Goal: Subscribe to service/newsletter

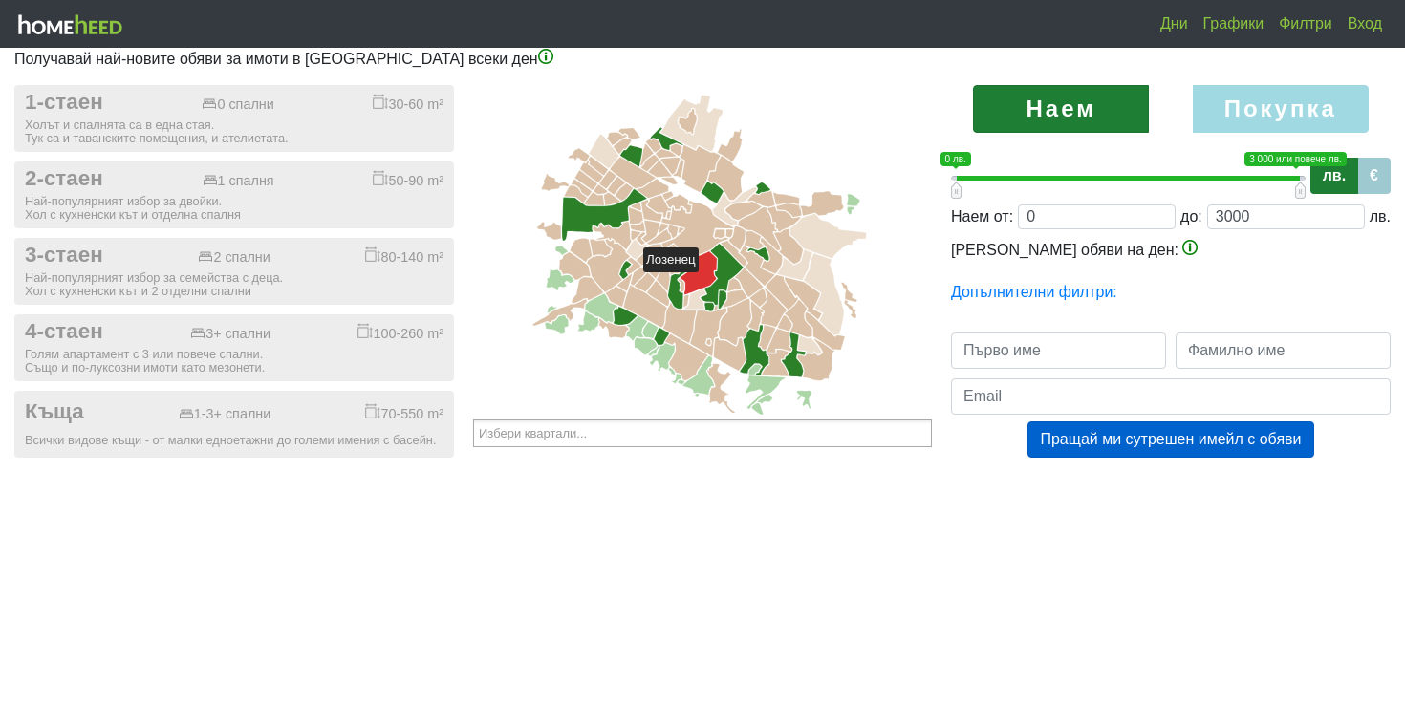
click at [708, 281] on icon at bounding box center [698, 272] width 37 height 43
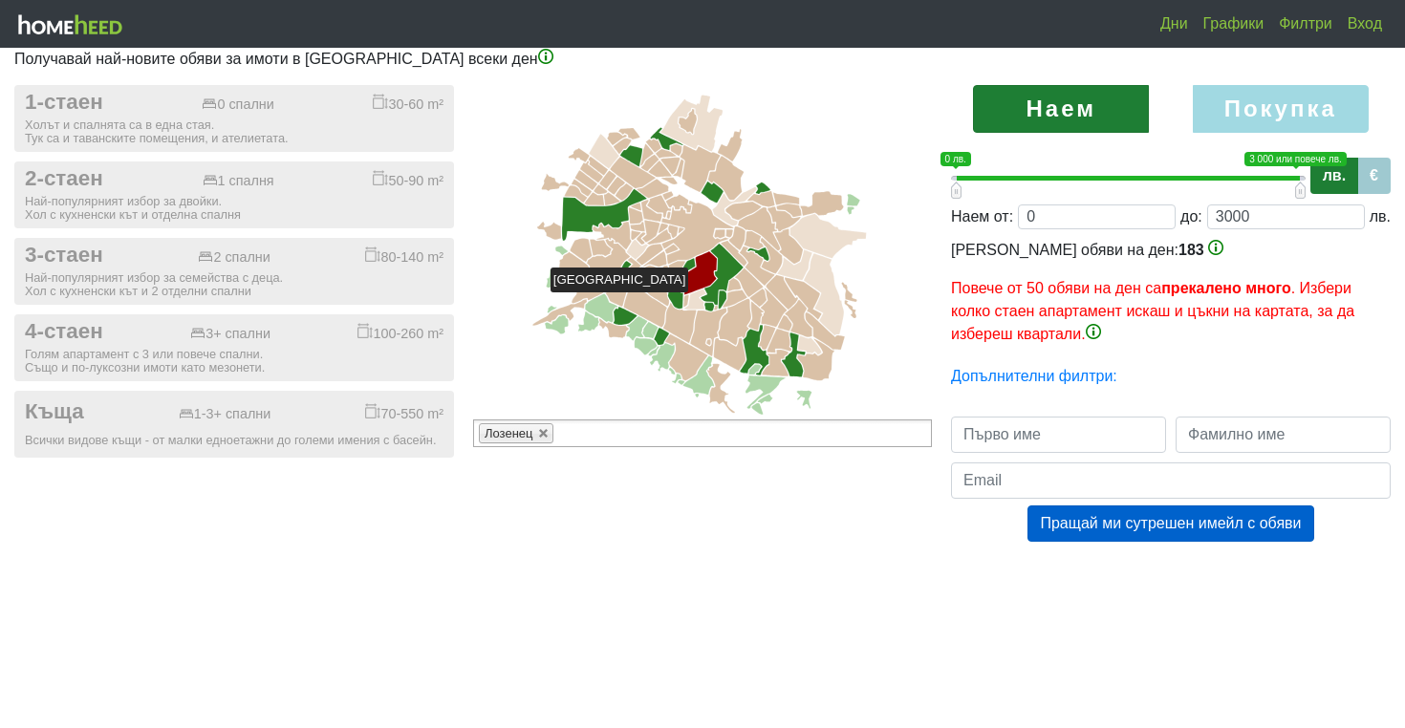
click at [705, 303] on icon at bounding box center [710, 307] width 10 height 9
click at [702, 296] on icon at bounding box center [722, 274] width 43 height 61
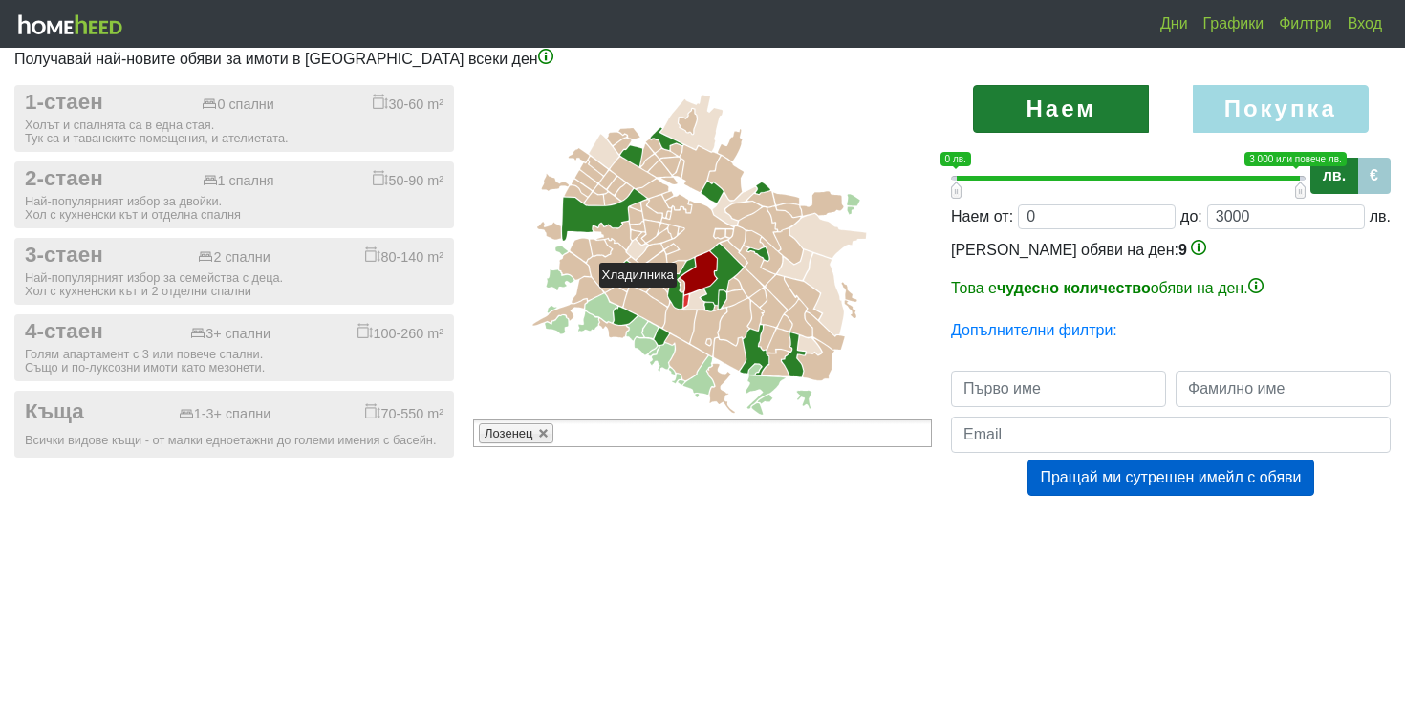
click at [682, 296] on icon at bounding box center [682, 283] width 28 height 51
click at [686, 296] on icon at bounding box center [685, 300] width 5 height 12
click at [681, 282] on icon at bounding box center [682, 285] width 6 height 12
click at [694, 296] on icon at bounding box center [694, 300] width 22 height 20
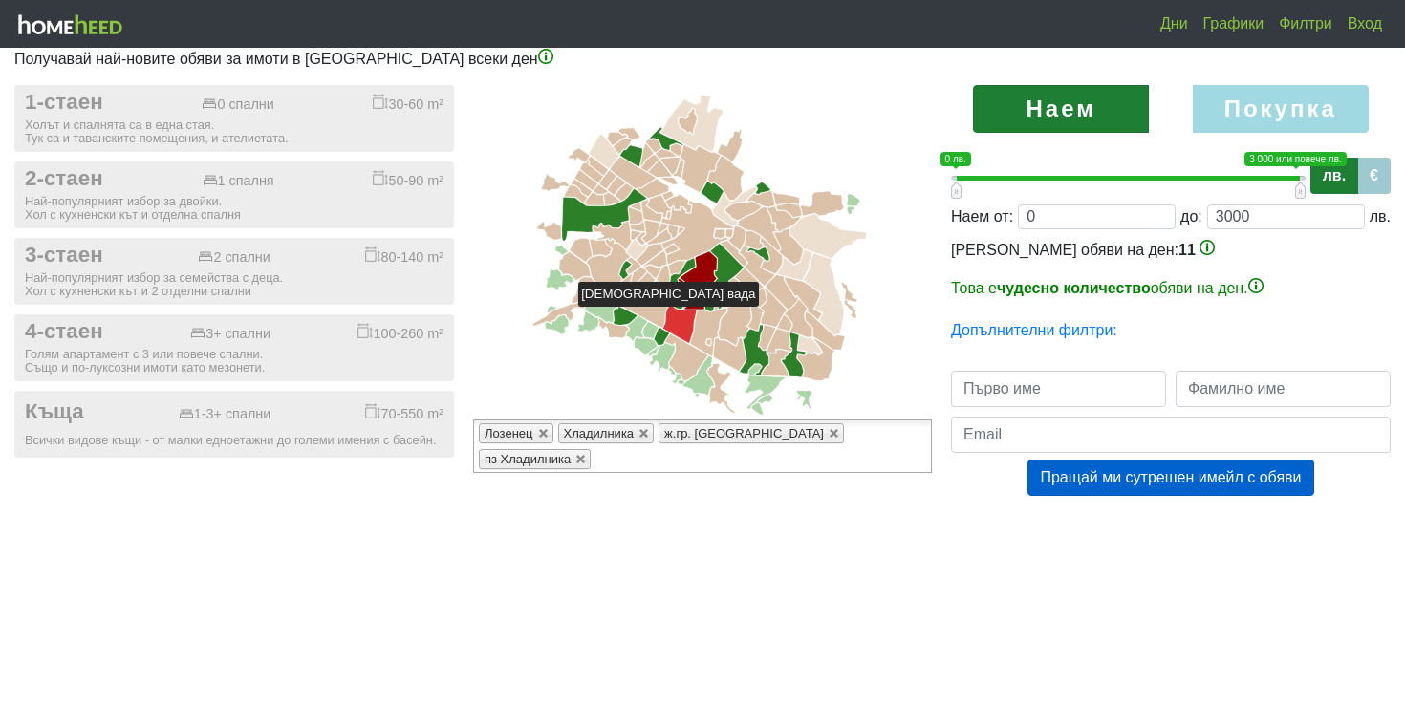
click at [683, 315] on icon at bounding box center [679, 323] width 33 height 40
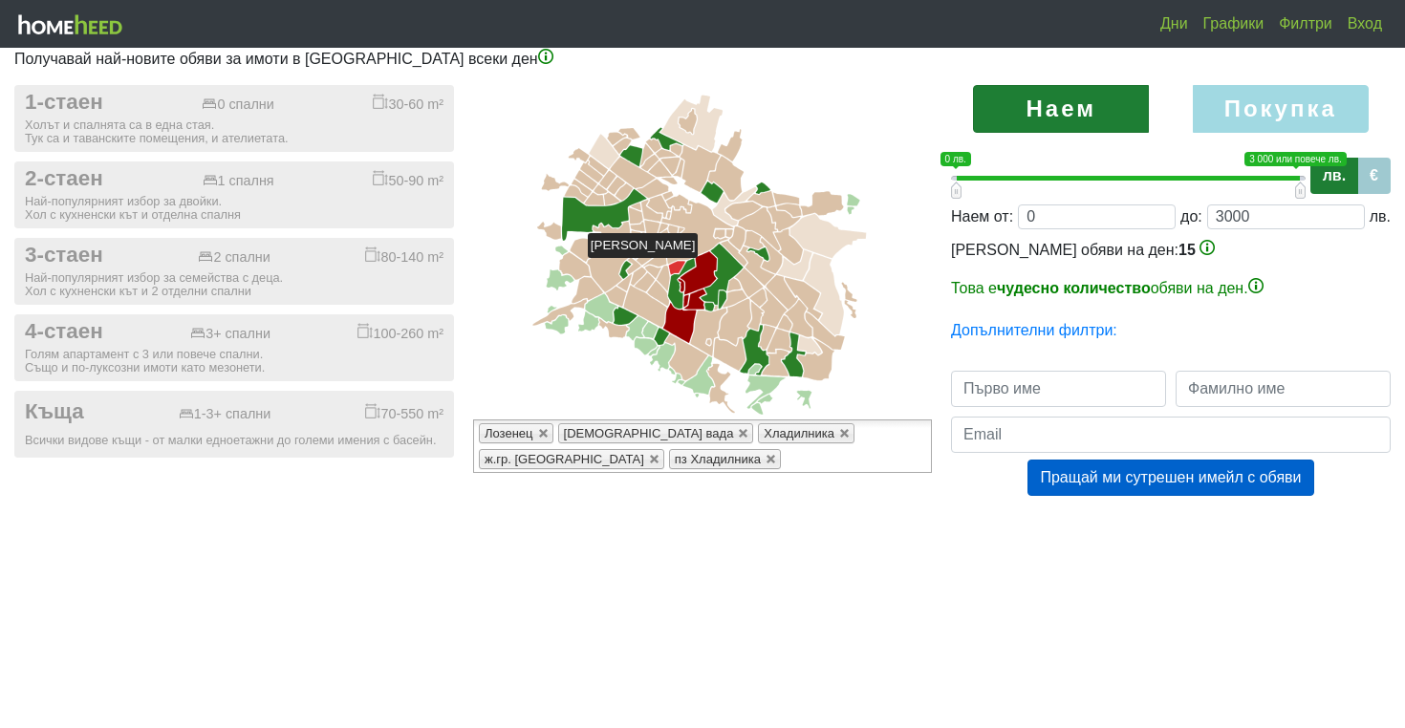
click at [672, 267] on icon at bounding box center [677, 267] width 16 height 13
click at [668, 271] on icon at bounding box center [663, 279] width 13 height 26
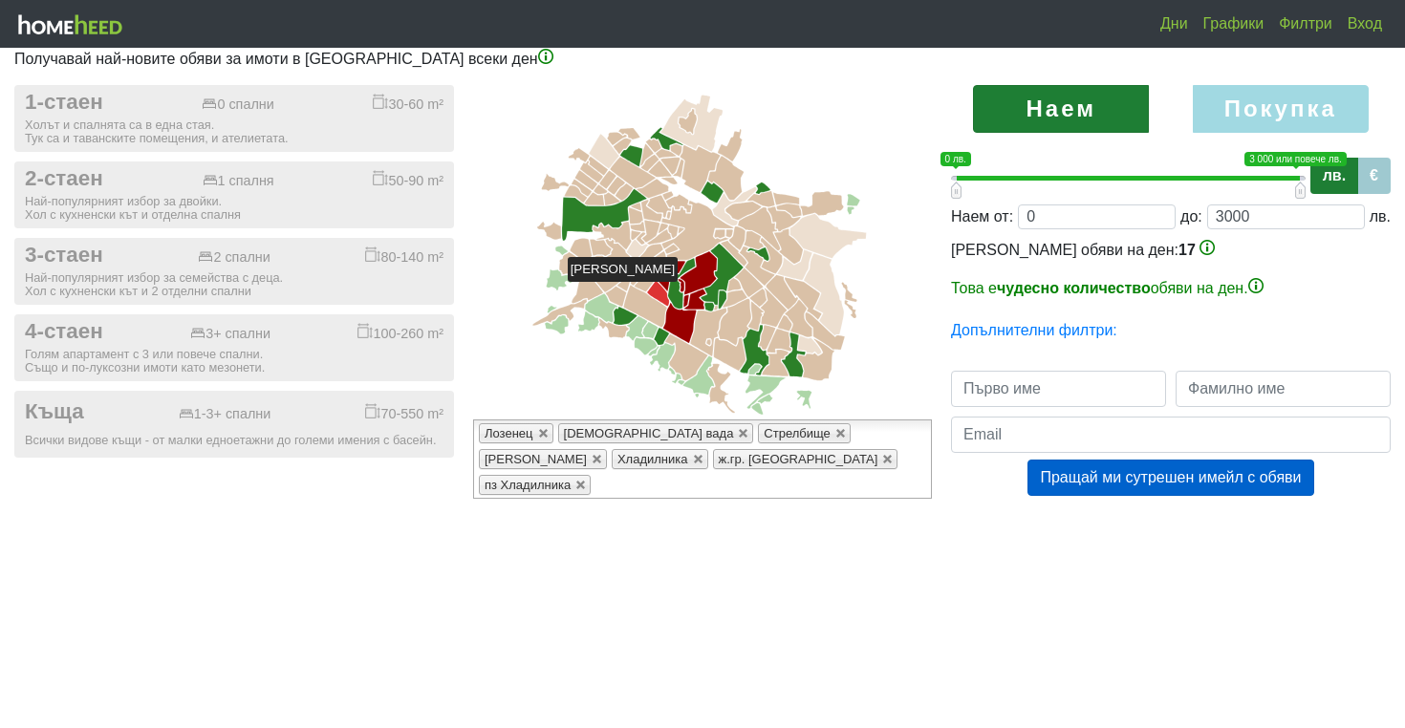
click at [658, 291] on icon at bounding box center [658, 294] width 22 height 26
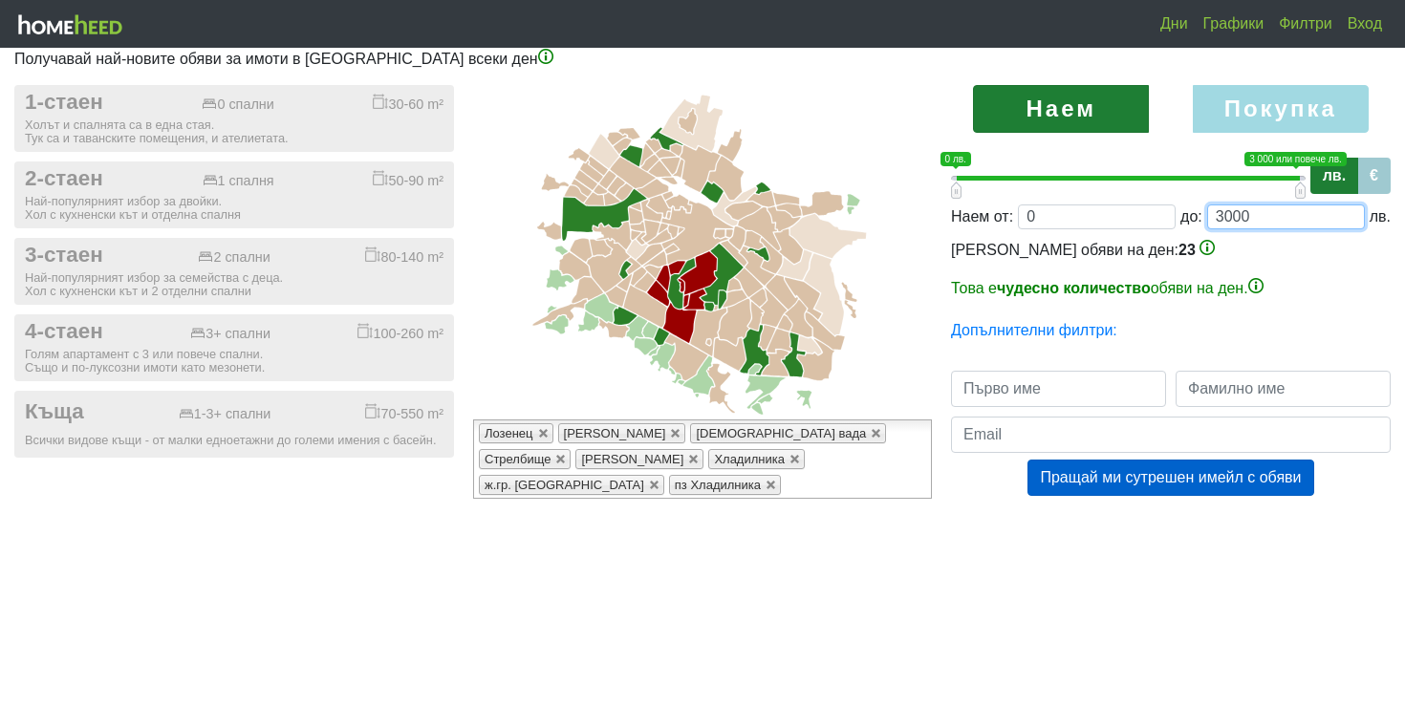
click at [1247, 216] on input "3000" at bounding box center [1286, 217] width 158 height 25
type input "0;1"
type input "1"
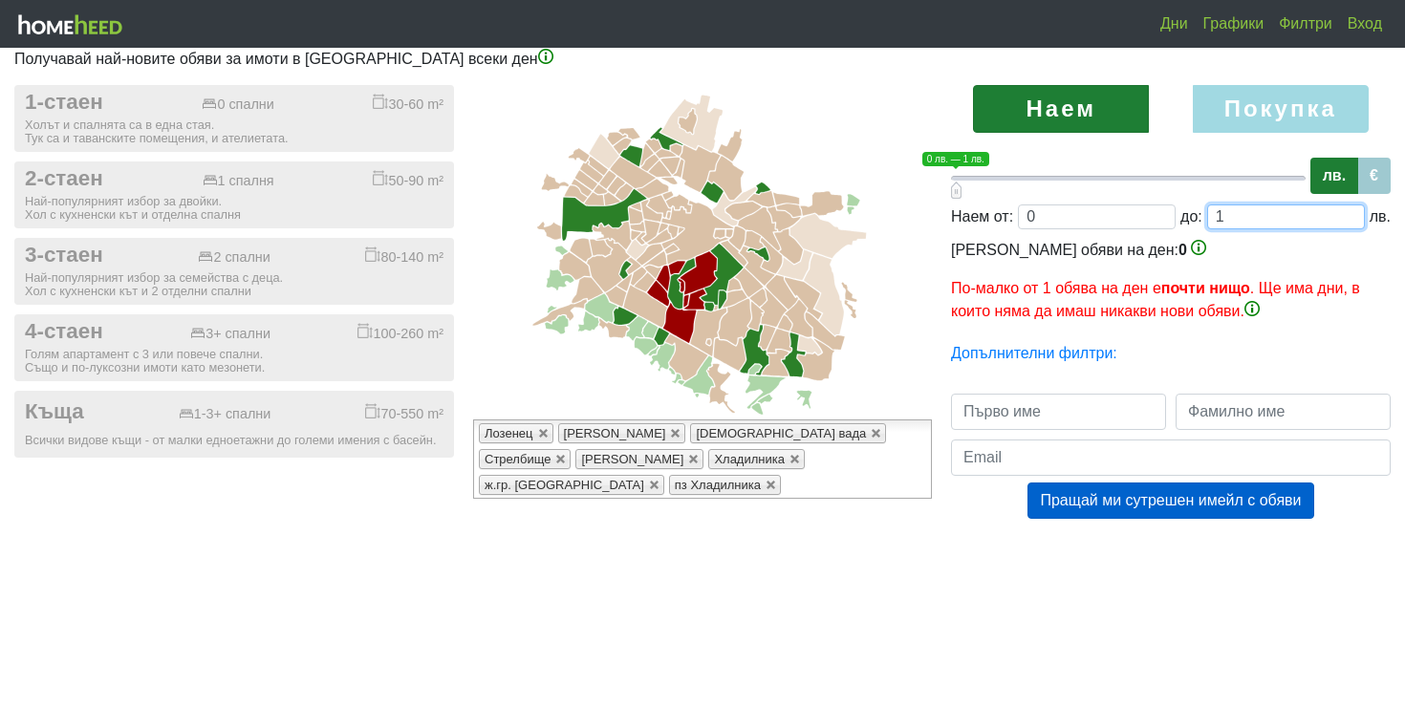
type input "0;15"
type input "150"
type input "0;1500"
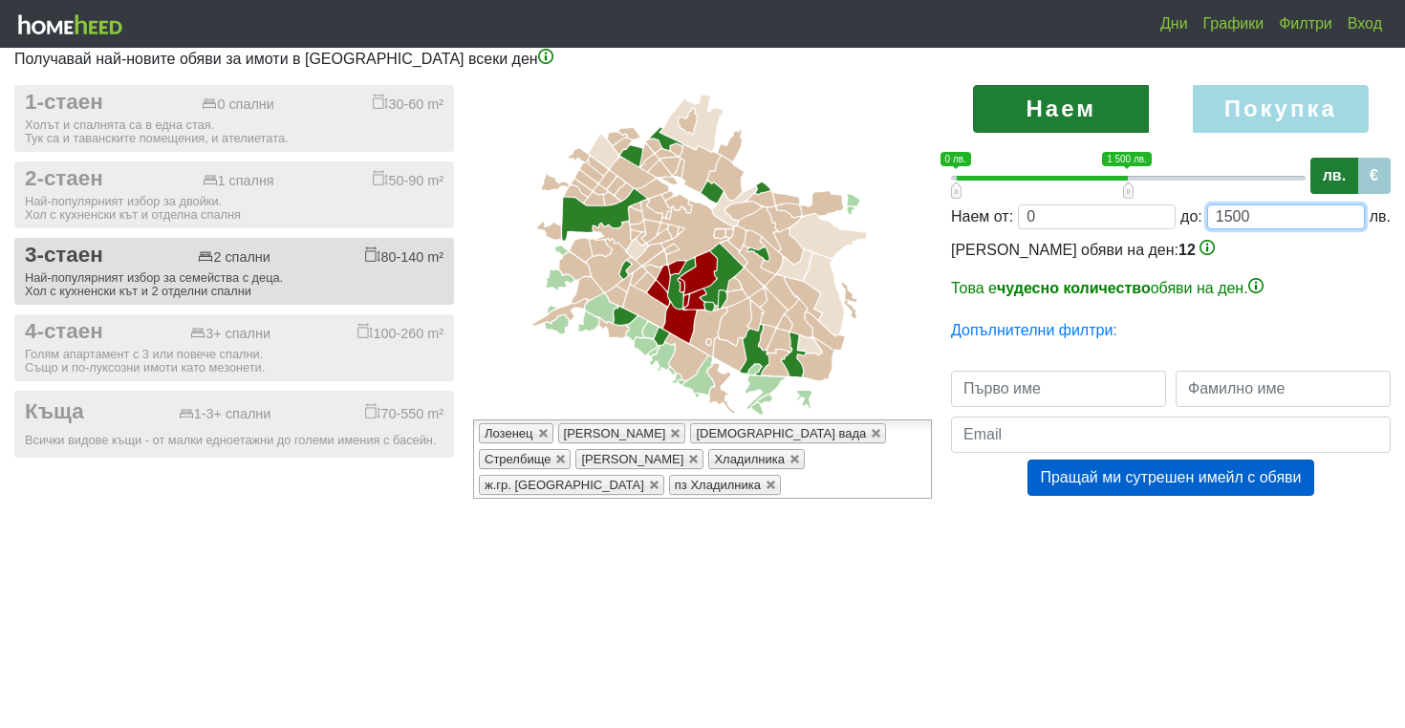
type input "1500"
click at [252, 271] on div "Най-популярният избор за семейства с деца. Хол с кухненски кът и 2 отделни спал…" at bounding box center [234, 284] width 419 height 27
checkbox input "true"
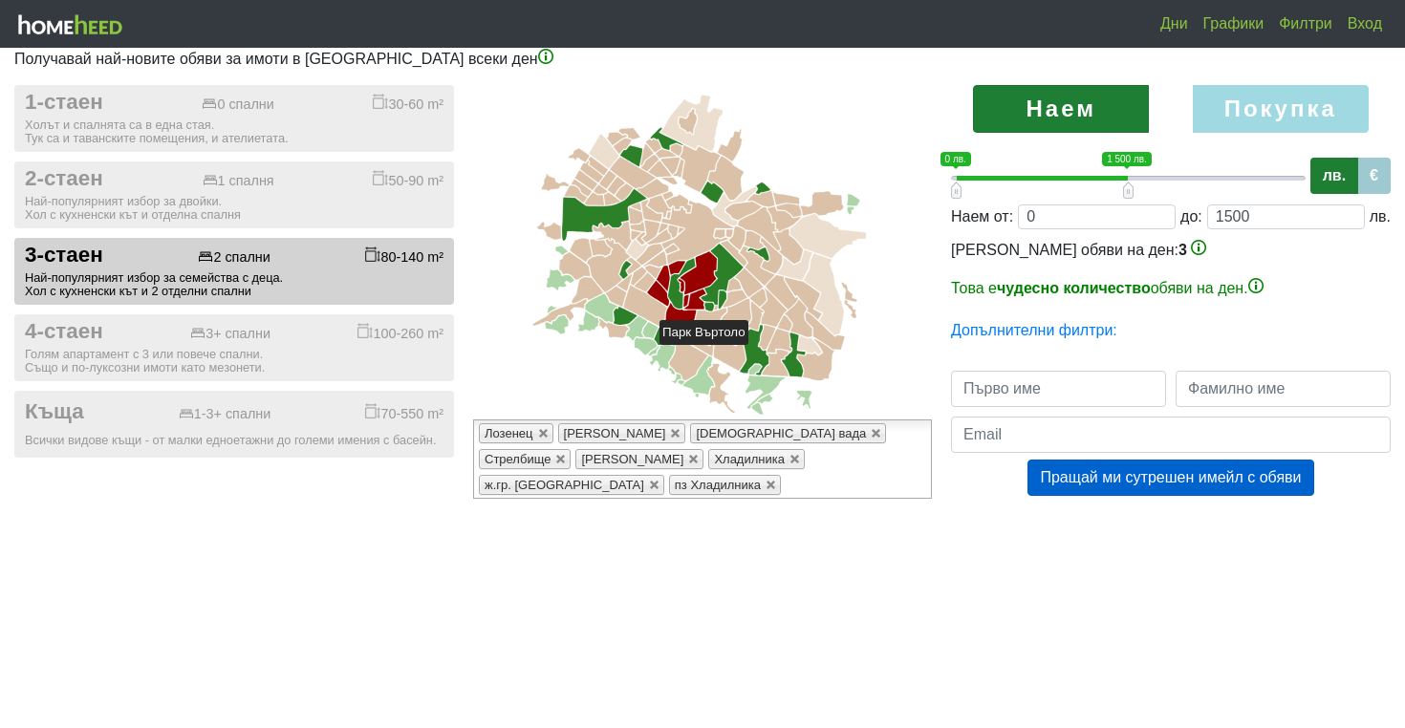
click at [759, 354] on icon at bounding box center [754, 350] width 29 height 51
click at [753, 352] on icon at bounding box center [754, 350] width 29 height 51
click at [656, 260] on icon at bounding box center [655, 258] width 24 height 15
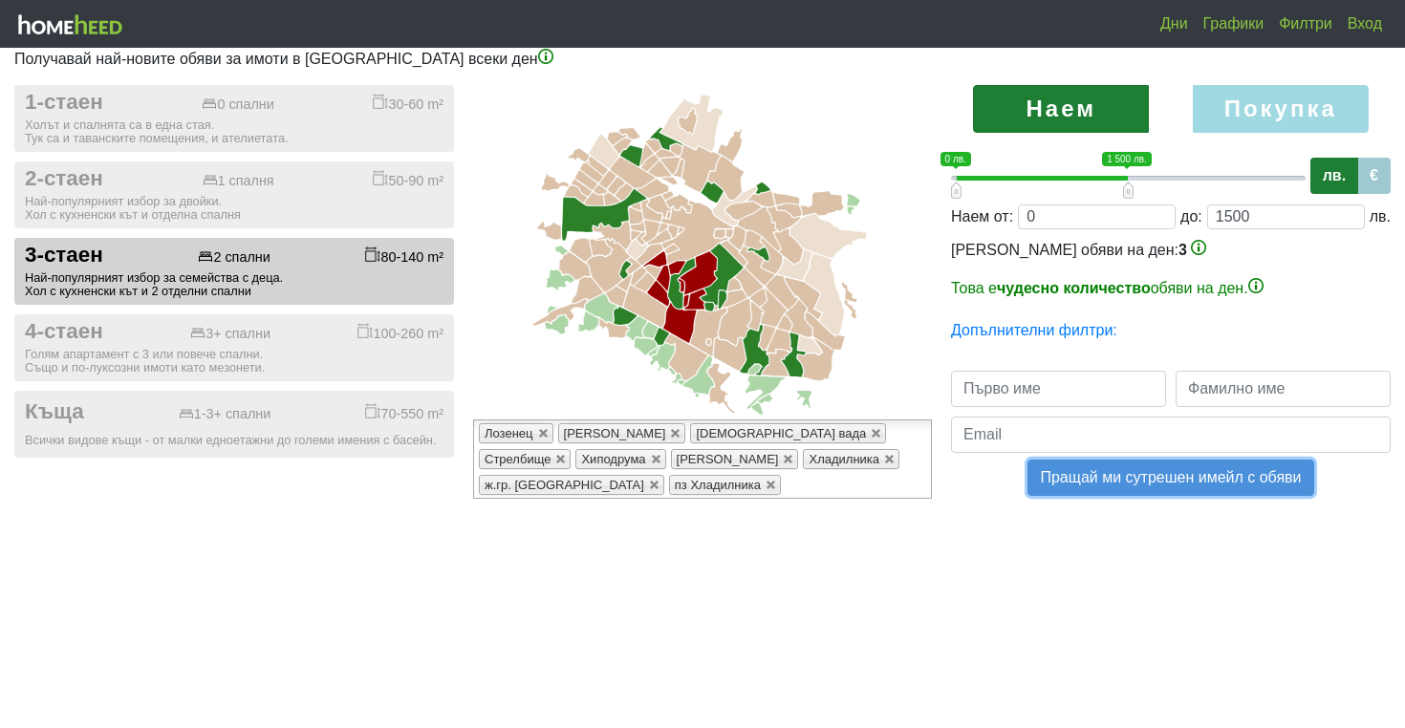
click at [1269, 481] on button "Пращай ми сутрешен имейл с обяви" at bounding box center [1171, 478] width 286 height 36
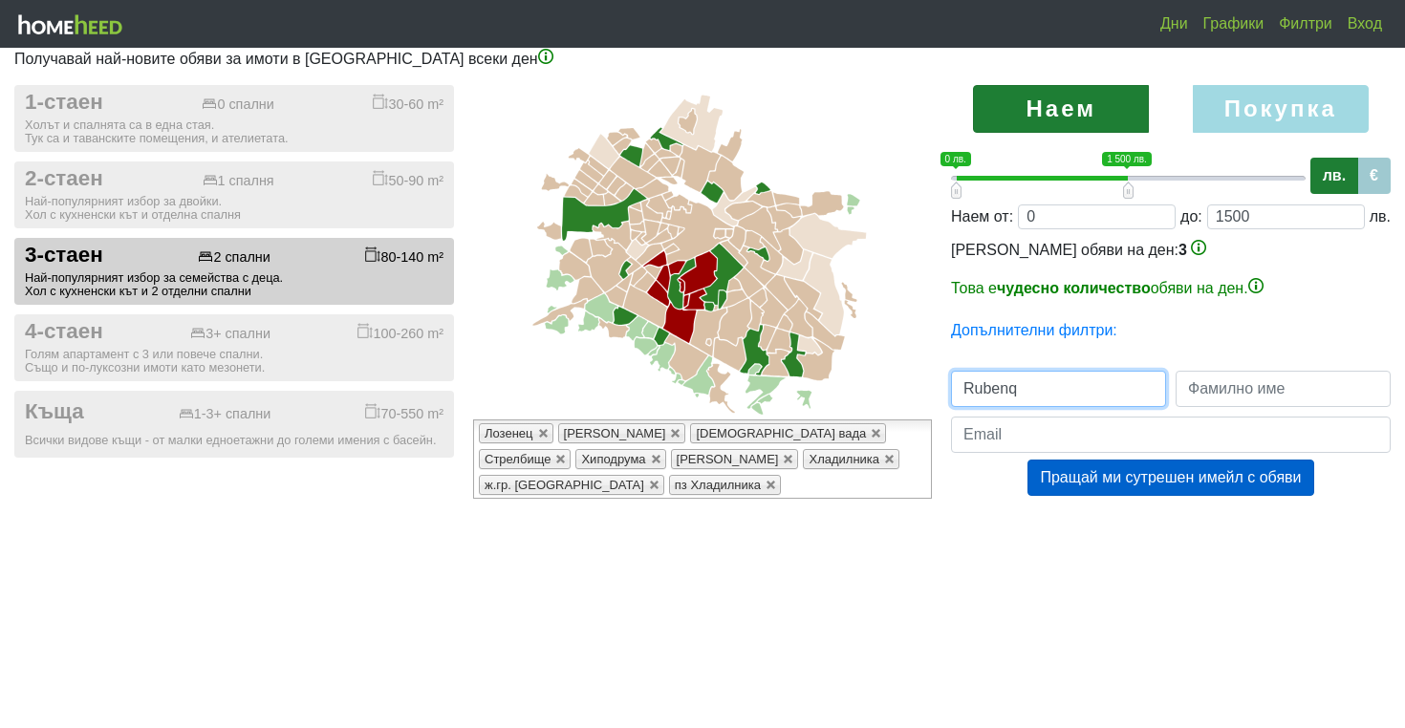
type input "Rubenq"
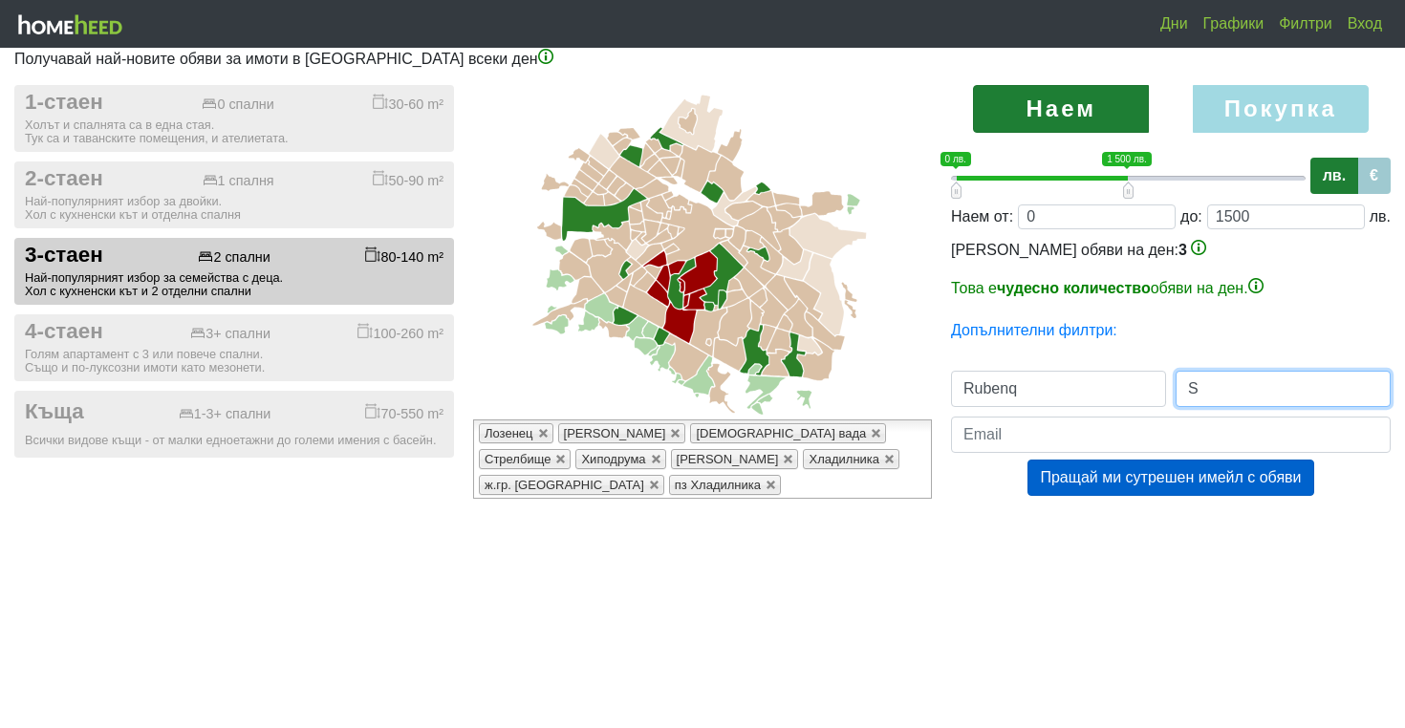
type input "S"
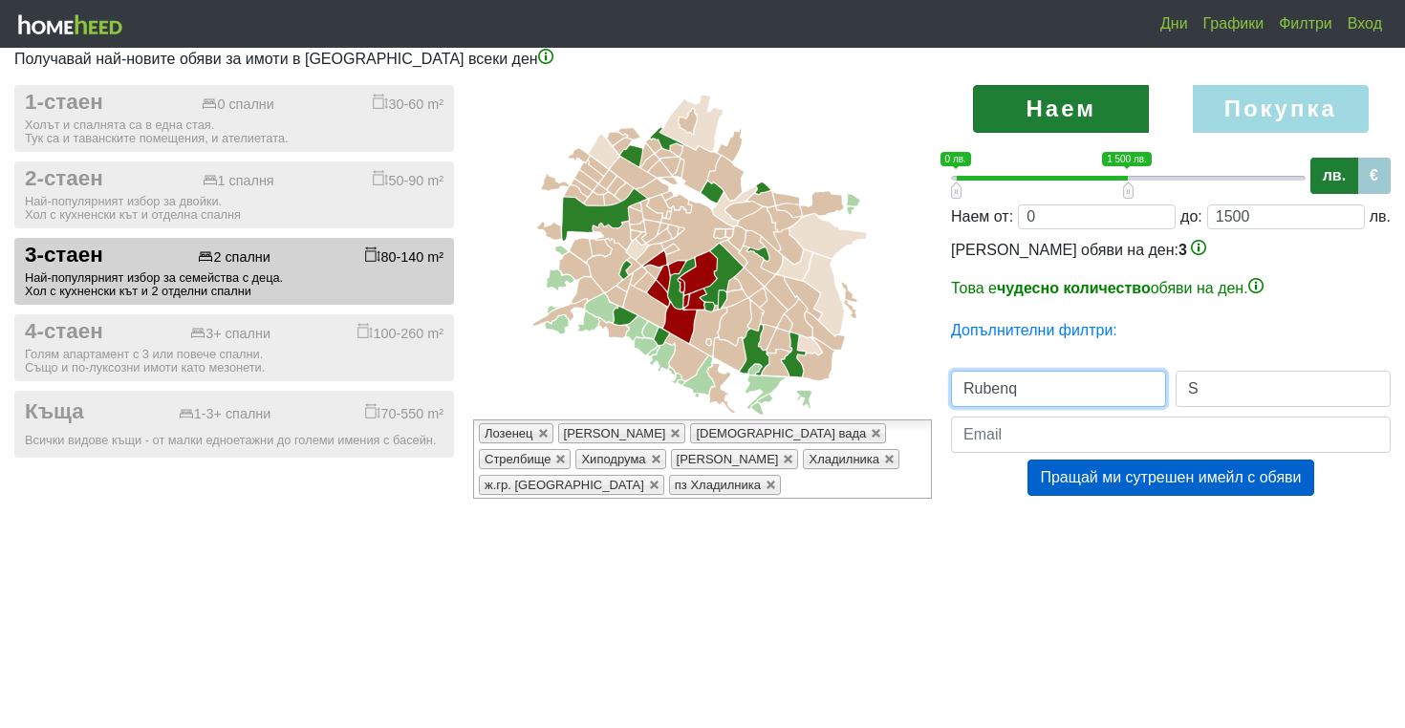
click at [1021, 384] on input "Rubenq" at bounding box center [1058, 389] width 215 height 36
type input "[PERSON_NAME]"
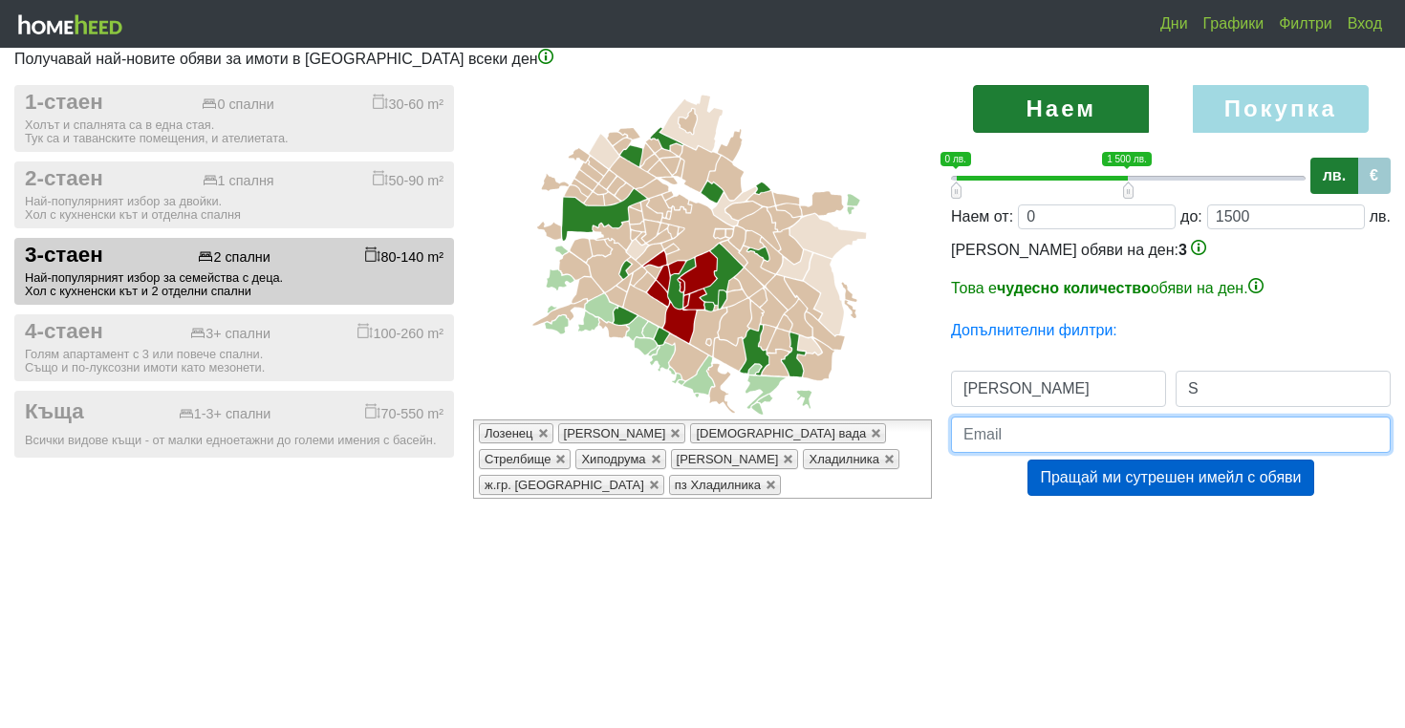
click at [1039, 419] on input "email" at bounding box center [1171, 435] width 440 height 36
click at [1029, 430] on input "[EMAIL_ADDRESS][DOMAIN_NAME]" at bounding box center [1171, 435] width 440 height 36
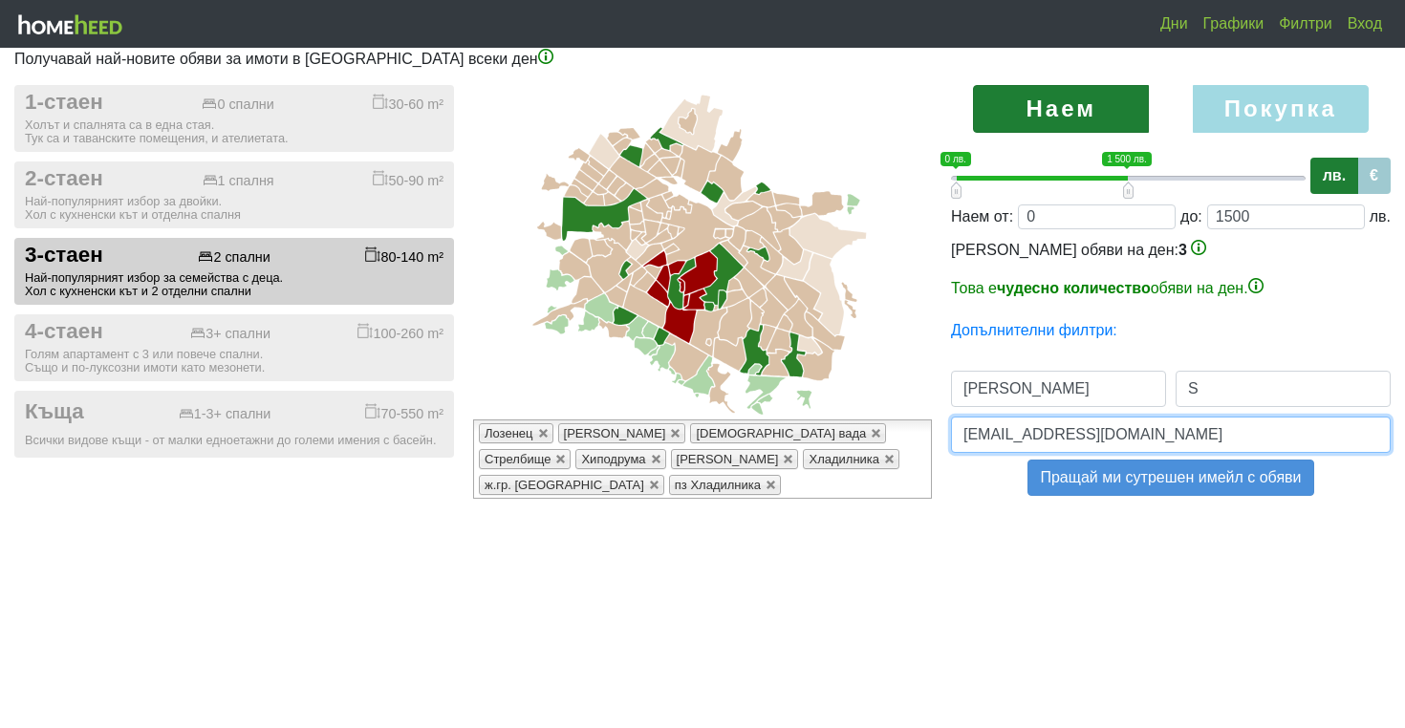
type input "[EMAIL_ADDRESS][DOMAIN_NAME]"
click at [1106, 475] on button "Пращай ми сутрешен имейл с обяви" at bounding box center [1171, 478] width 286 height 36
